Goal: Transaction & Acquisition: Purchase product/service

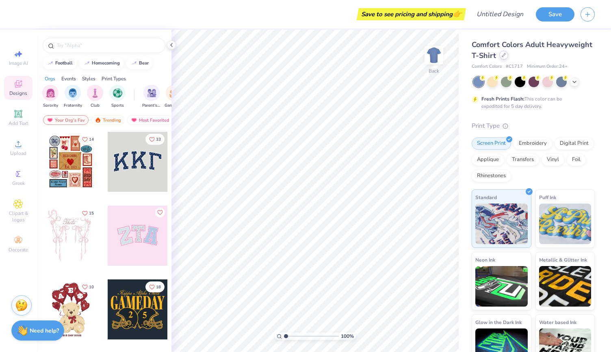
click at [508, 56] on div at bounding box center [503, 55] width 9 height 9
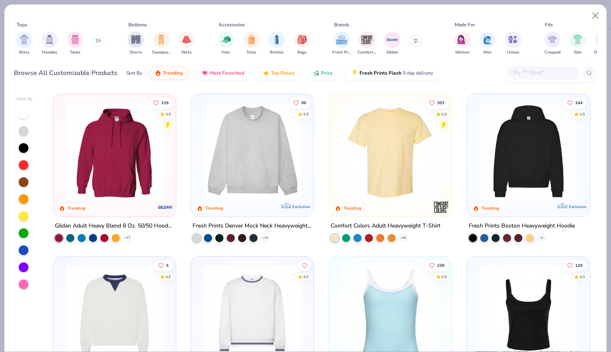
click at [386, 207] on div at bounding box center [390, 153] width 114 height 110
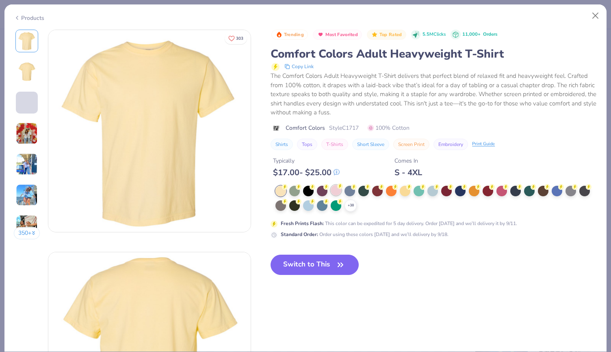
click at [333, 190] on div at bounding box center [335, 190] width 11 height 11
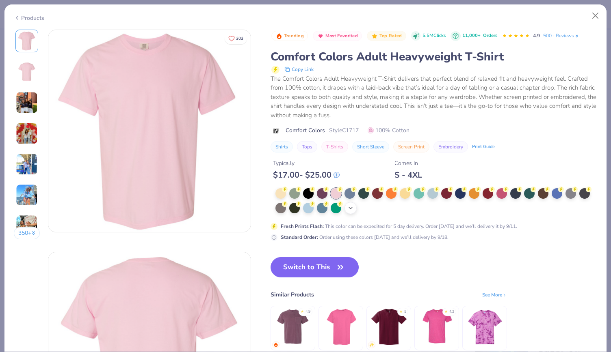
click at [350, 209] on icon at bounding box center [350, 208] width 6 height 6
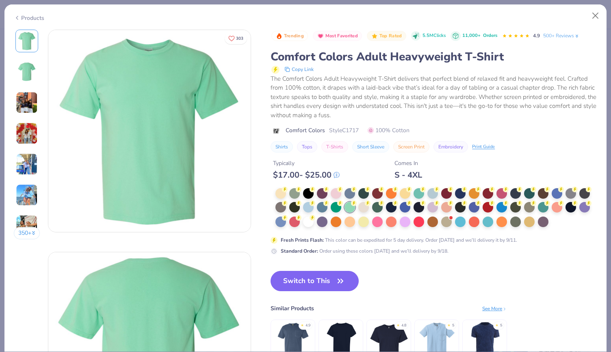
click at [334, 192] on span "Fresh Prints Flash Color" at bounding box center [349, 191] width 53 height 6
click at [337, 194] on div at bounding box center [335, 193] width 11 height 11
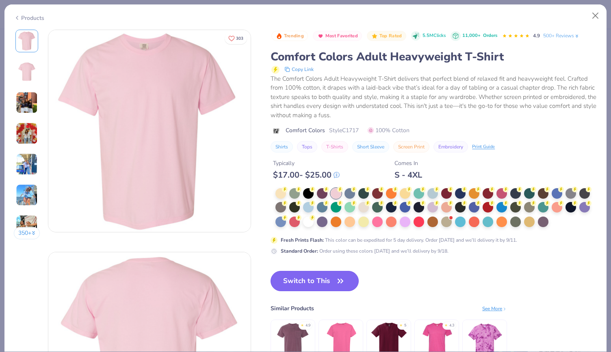
click at [326, 285] on button "Switch to This" at bounding box center [314, 281] width 88 height 20
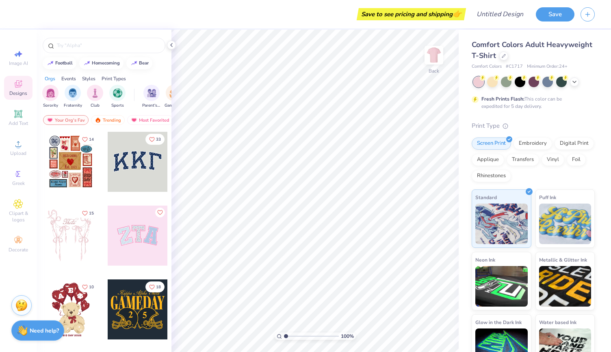
click at [143, 233] on div at bounding box center [138, 236] width 60 height 60
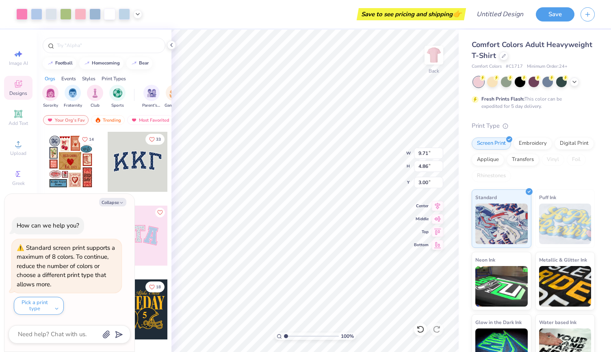
type textarea "x"
type input "6.44"
type input "3.22"
type textarea "x"
type input "5.17"
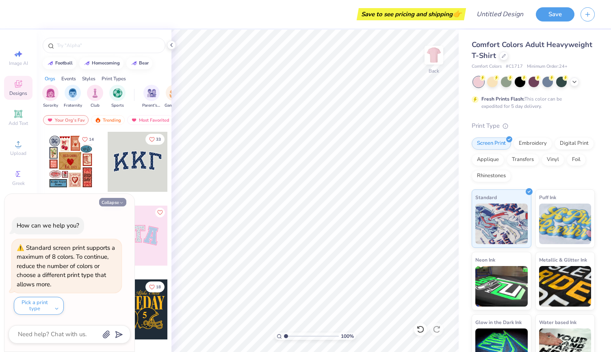
click at [115, 201] on button "Collapse" at bounding box center [112, 202] width 27 height 9
type textarea "x"
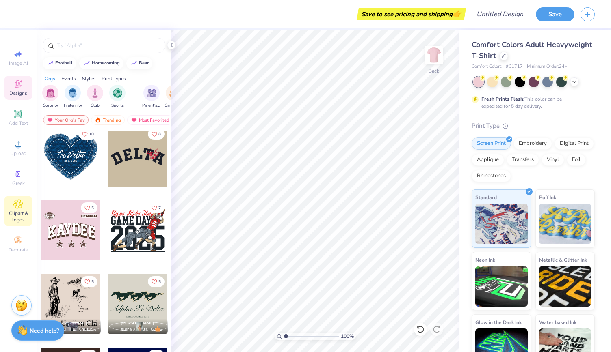
scroll to position [2370, 0]
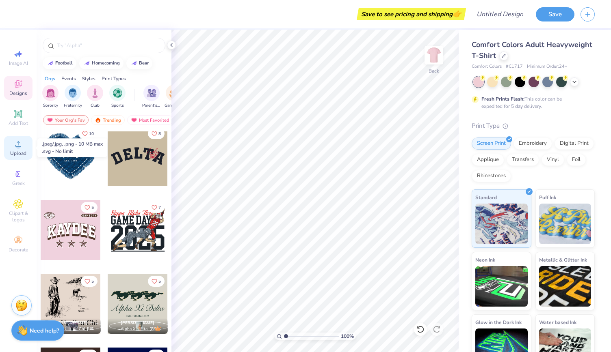
click at [17, 147] on icon at bounding box center [18, 144] width 6 height 6
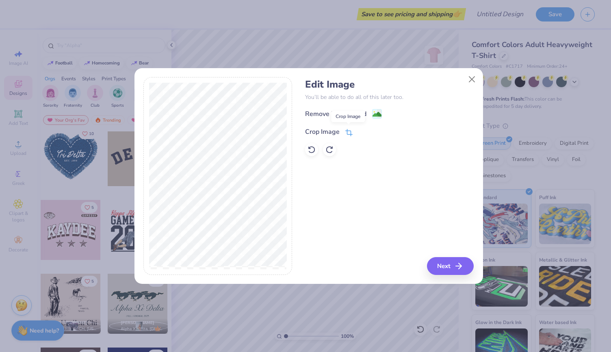
click at [348, 134] on icon at bounding box center [348, 132] width 7 height 7
click at [440, 265] on div "Edit Image You’ll be able to do all of this later too. Remove Background Crop I…" at bounding box center [389, 176] width 168 height 198
click at [371, 194] on div "Edit Image You’ll be able to do all of this later too. Remove Background Crop I…" at bounding box center [389, 176] width 168 height 198
click at [374, 115] on div "Remove Background Crop Image" at bounding box center [389, 132] width 168 height 47
click at [373, 111] on div "Remove Background Crop Image" at bounding box center [389, 132] width 168 height 47
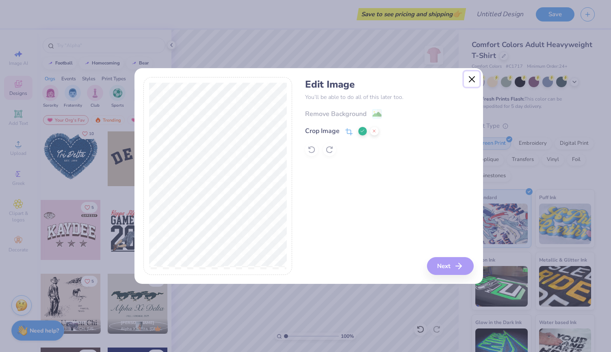
click at [473, 77] on button "Close" at bounding box center [471, 78] width 15 height 15
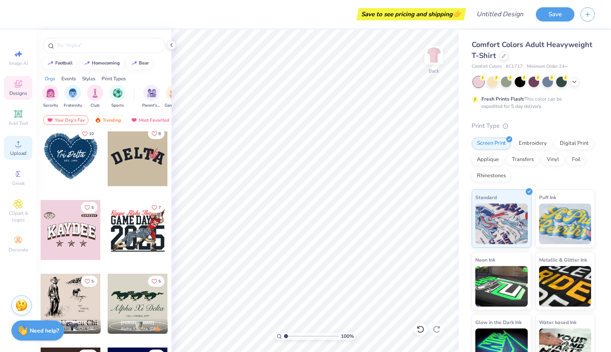
click at [23, 145] on icon at bounding box center [18, 144] width 10 height 10
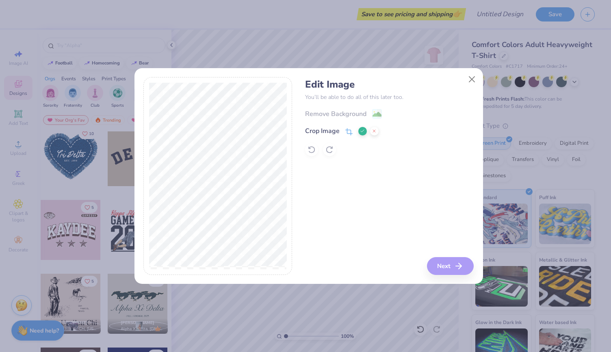
click at [373, 134] on button at bounding box center [374, 131] width 9 height 9
click at [341, 134] on div "Crop Image" at bounding box center [328, 132] width 47 height 10
click at [363, 132] on icon at bounding box center [362, 131] width 5 height 5
click at [378, 114] on image at bounding box center [376, 115] width 9 height 9
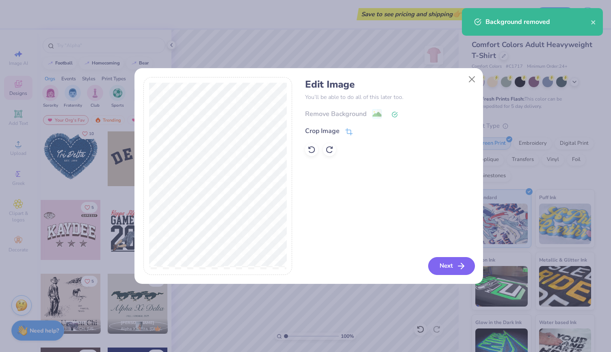
click at [447, 264] on button "Next" at bounding box center [451, 266] width 47 height 18
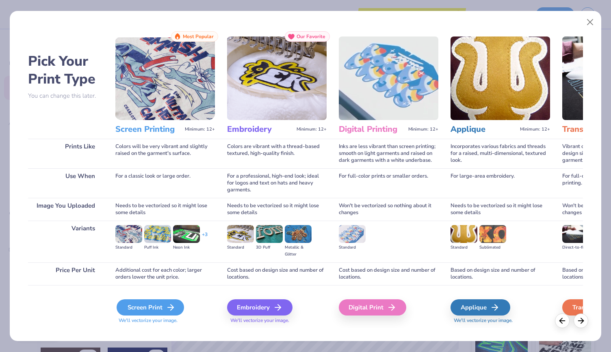
click at [162, 310] on div "Screen Print" at bounding box center [150, 308] width 67 height 16
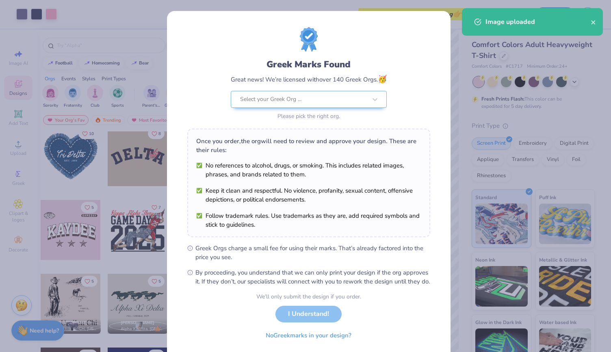
click at [350, 177] on ul "No references to alcohol, drugs, or smoking. This includes related images, phra…" at bounding box center [308, 195] width 225 height 68
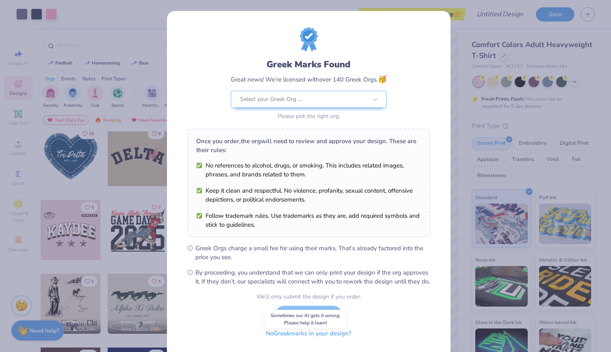
click at [309, 342] on button "No Greek marks in your design?" at bounding box center [308, 334] width 99 height 17
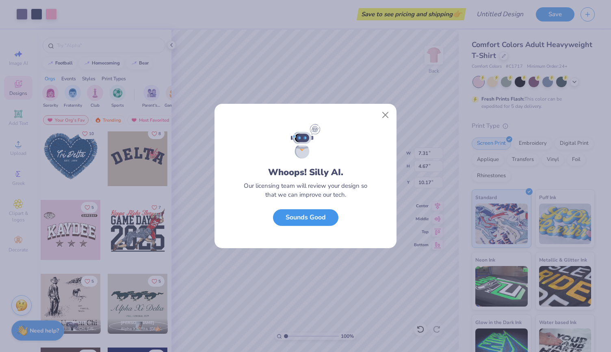
click at [309, 215] on button "Sounds Good" at bounding box center [305, 217] width 65 height 17
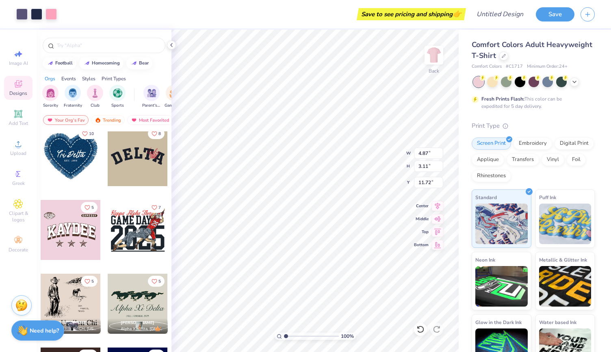
type input "4.87"
type input "3.11"
type input "3.00"
type input "3.98"
type input "2.54"
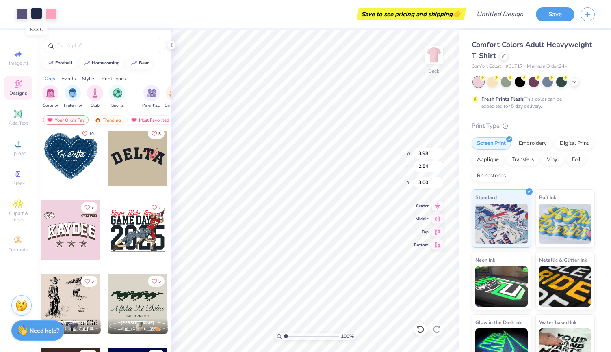
click at [36, 15] on div at bounding box center [36, 13] width 11 height 11
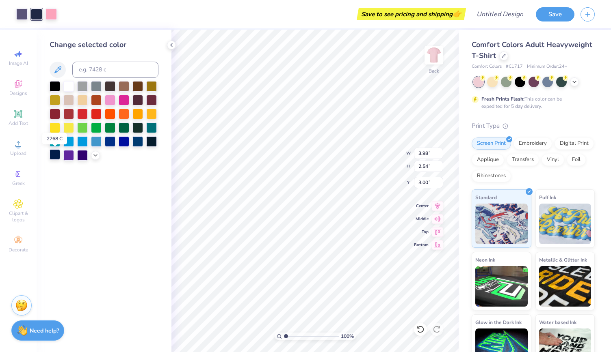
click at [59, 153] on div at bounding box center [55, 154] width 11 height 11
click at [22, 16] on div at bounding box center [21, 13] width 11 height 11
click at [53, 159] on div at bounding box center [55, 154] width 11 height 11
click at [54, 15] on div at bounding box center [50, 13] width 11 height 11
click at [56, 155] on div at bounding box center [55, 154] width 11 height 11
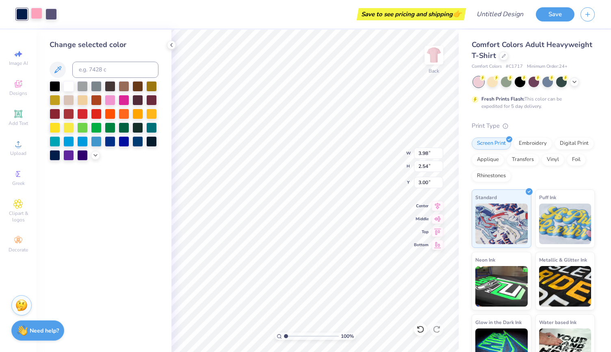
click at [37, 15] on div at bounding box center [36, 13] width 11 height 11
click at [125, 103] on div at bounding box center [124, 99] width 11 height 11
click at [97, 157] on icon at bounding box center [95, 154] width 6 height 6
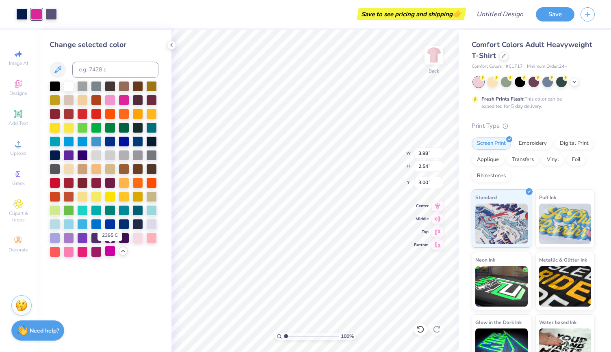
click at [110, 253] on div at bounding box center [110, 251] width 11 height 11
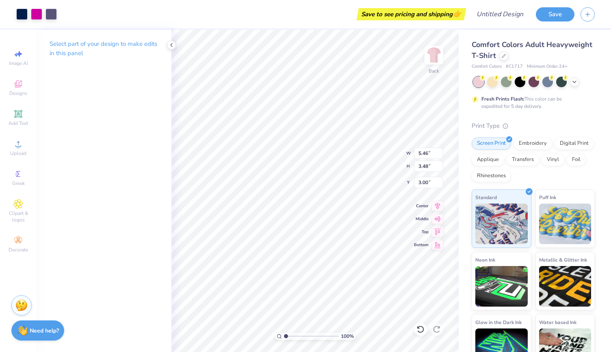
type input "5.46"
type input "3.48"
type input "4.52"
type input "2.89"
click at [173, 47] on icon at bounding box center [171, 45] width 6 height 6
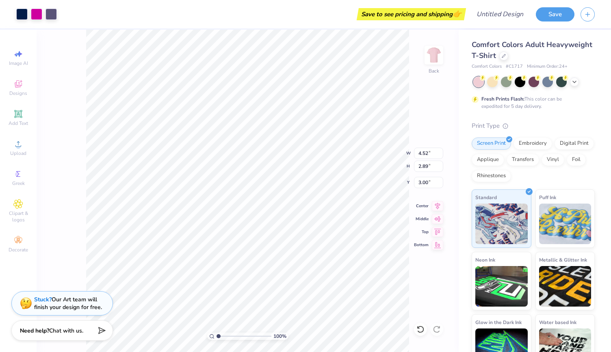
type input "3.23"
type input "3.52"
type input "2.25"
type input "3.00"
type input "4.96"
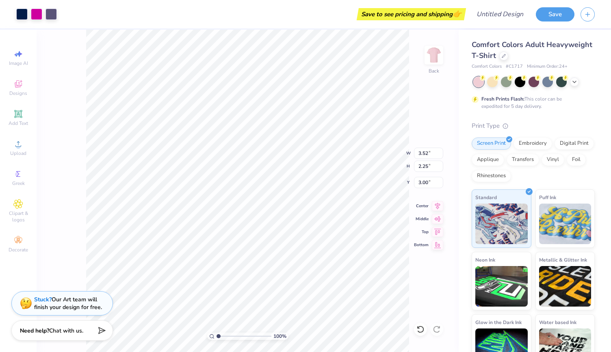
type input "3.17"
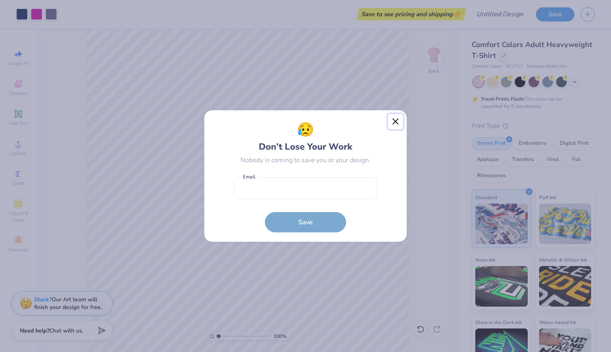
click at [394, 121] on button "Close" at bounding box center [395, 121] width 15 height 15
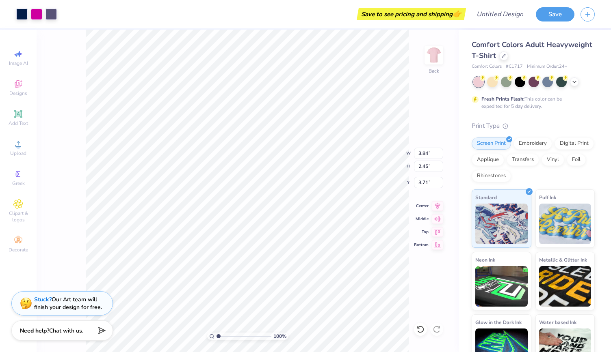
type input "3.84"
type input "2.45"
type input "3.00"
click at [508, 56] on div at bounding box center [503, 55] width 9 height 9
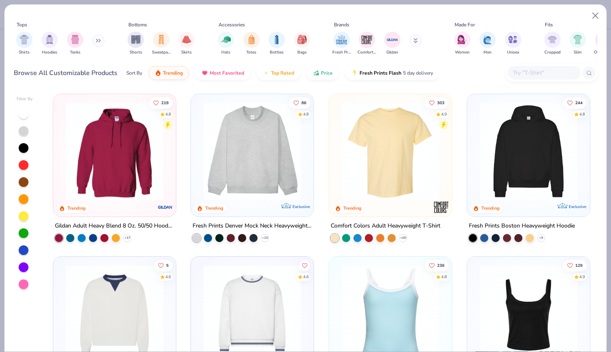
click at [542, 69] on input "text" at bounding box center [543, 72] width 63 height 9
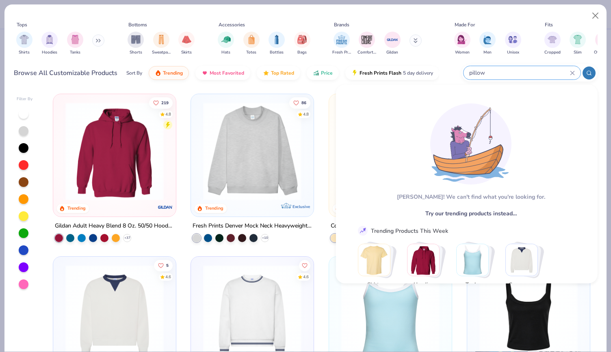
type input "pillow"
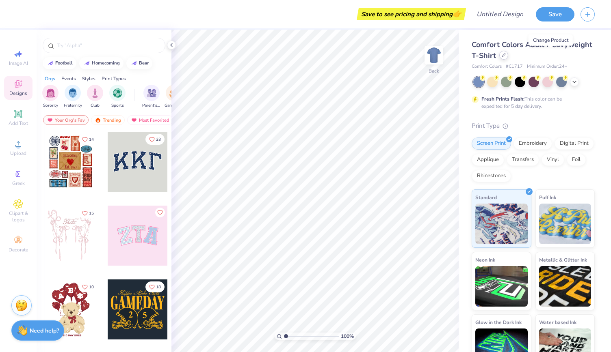
click at [508, 57] on div at bounding box center [503, 55] width 9 height 9
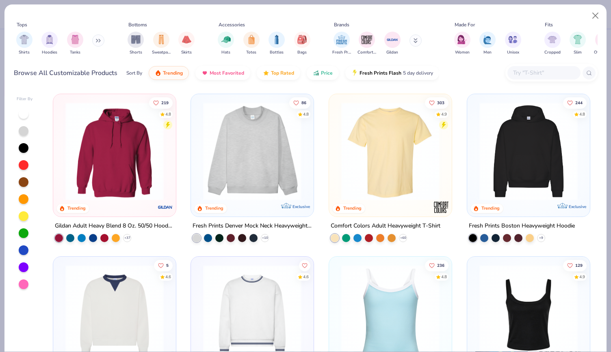
click at [518, 71] on input "text" at bounding box center [543, 72] width 63 height 9
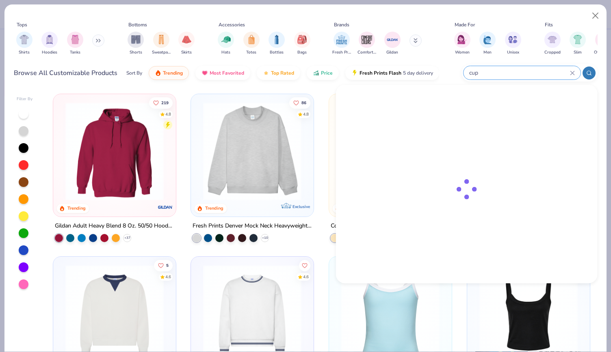
type input "cup"
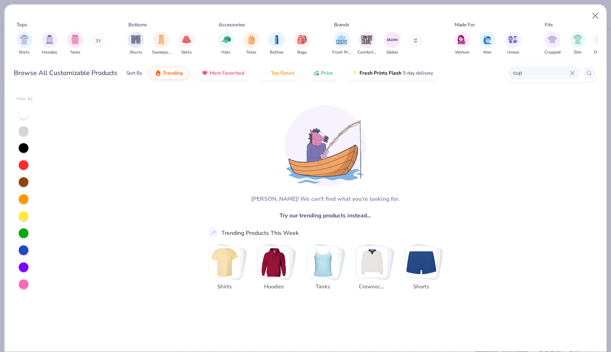
click at [572, 71] on icon at bounding box center [572, 73] width 5 height 5
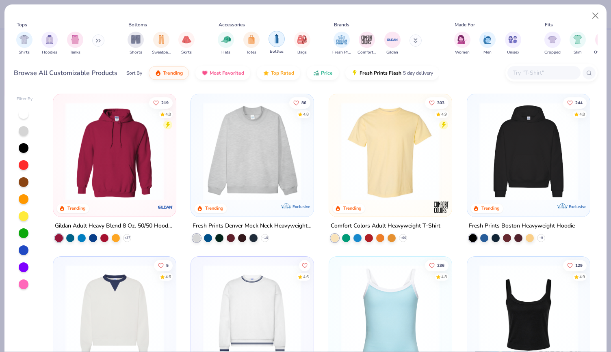
click at [275, 37] on img "filter for Bottles" at bounding box center [276, 38] width 9 height 9
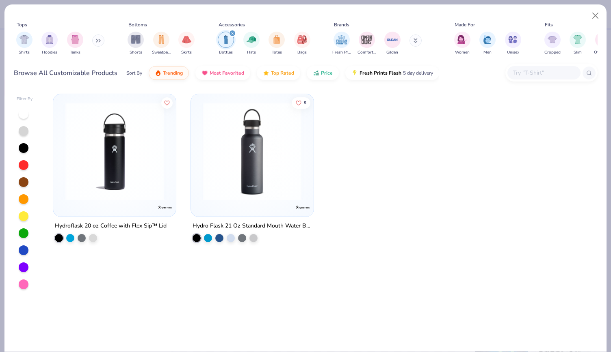
click at [232, 33] on icon "filter for Bottles" at bounding box center [232, 33] width 2 height 2
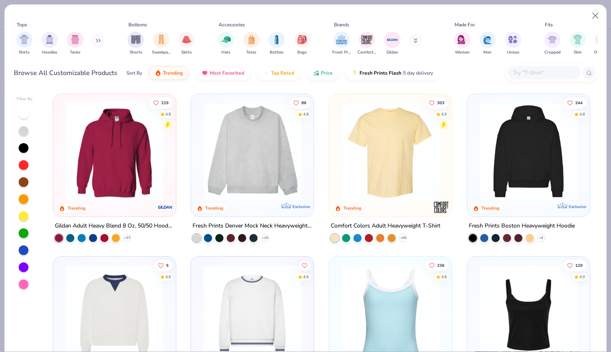
click at [95, 42] on button at bounding box center [98, 41] width 12 height 12
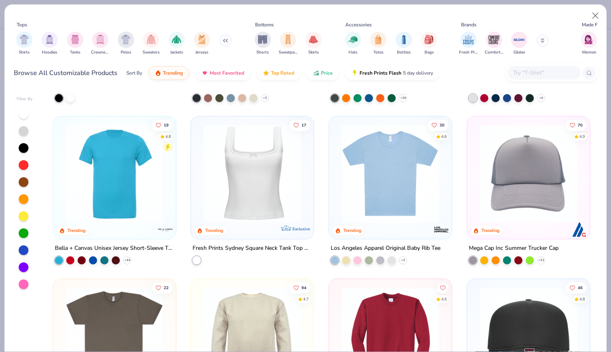
scroll to position [2602, 0]
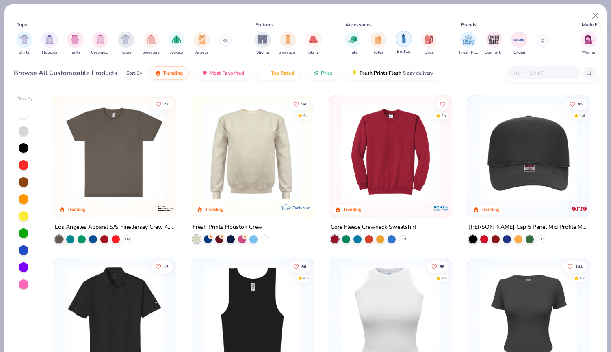
click at [400, 38] on img "filter for Bottles" at bounding box center [403, 38] width 9 height 9
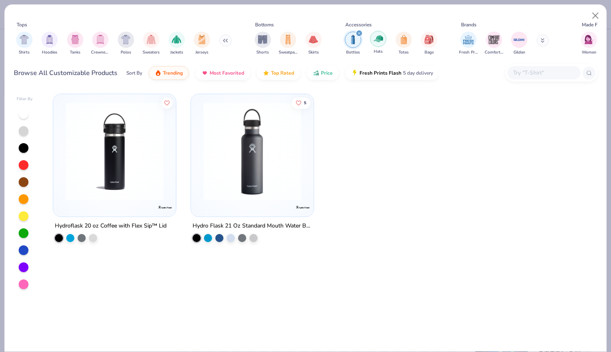
click at [377, 45] on div "filter for Hats" at bounding box center [378, 39] width 16 height 16
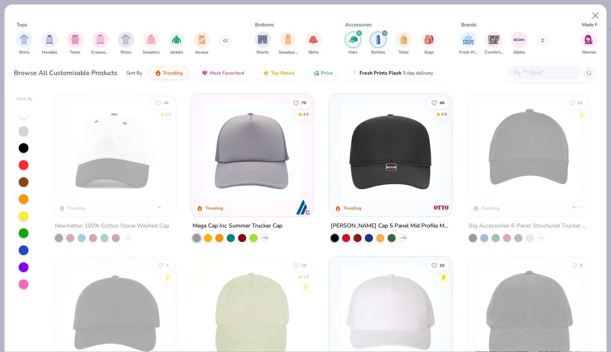
click at [359, 33] on icon "filter for Hats" at bounding box center [359, 33] width 2 height 2
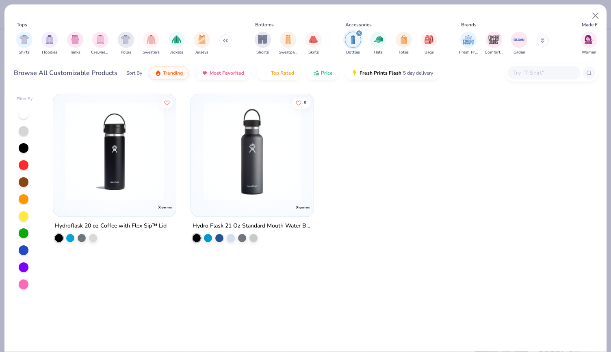
click at [357, 35] on icon "filter for Bottles" at bounding box center [358, 33] width 3 height 3
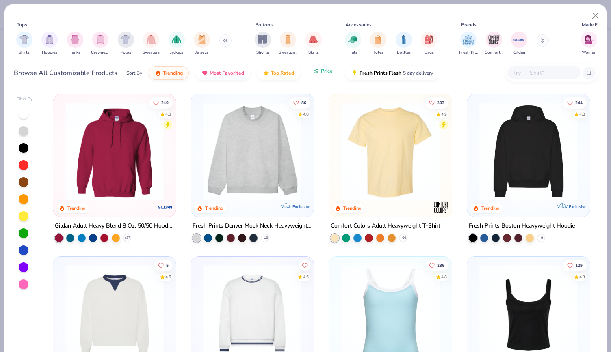
click at [311, 75] on button "Price" at bounding box center [322, 71] width 32 height 14
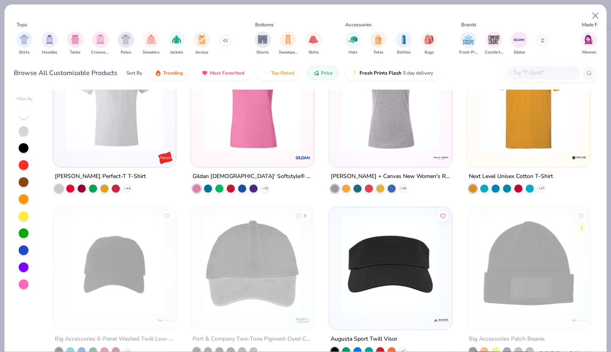
scroll to position [2476, 0]
